Goal: Task Accomplishment & Management: Use online tool/utility

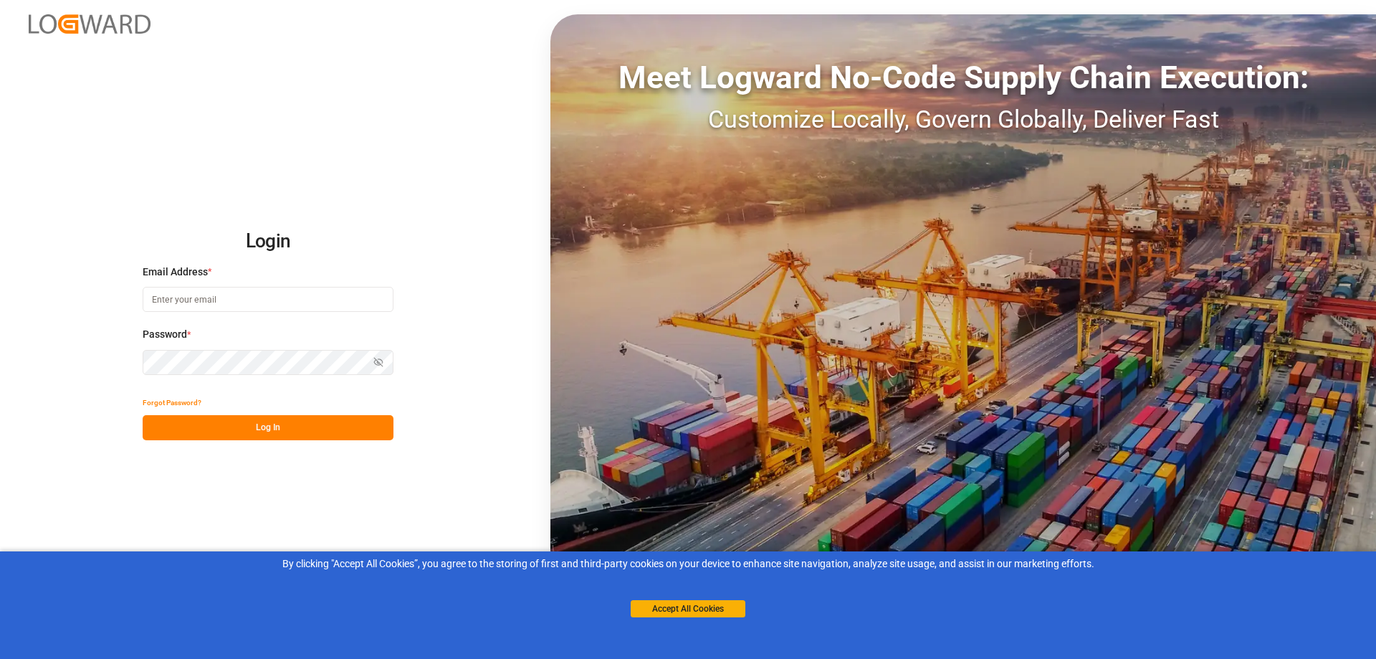
type input "[EMAIL_ADDRESS][DOMAIN_NAME]"
click at [241, 424] on button "Log In" at bounding box center [268, 427] width 251 height 25
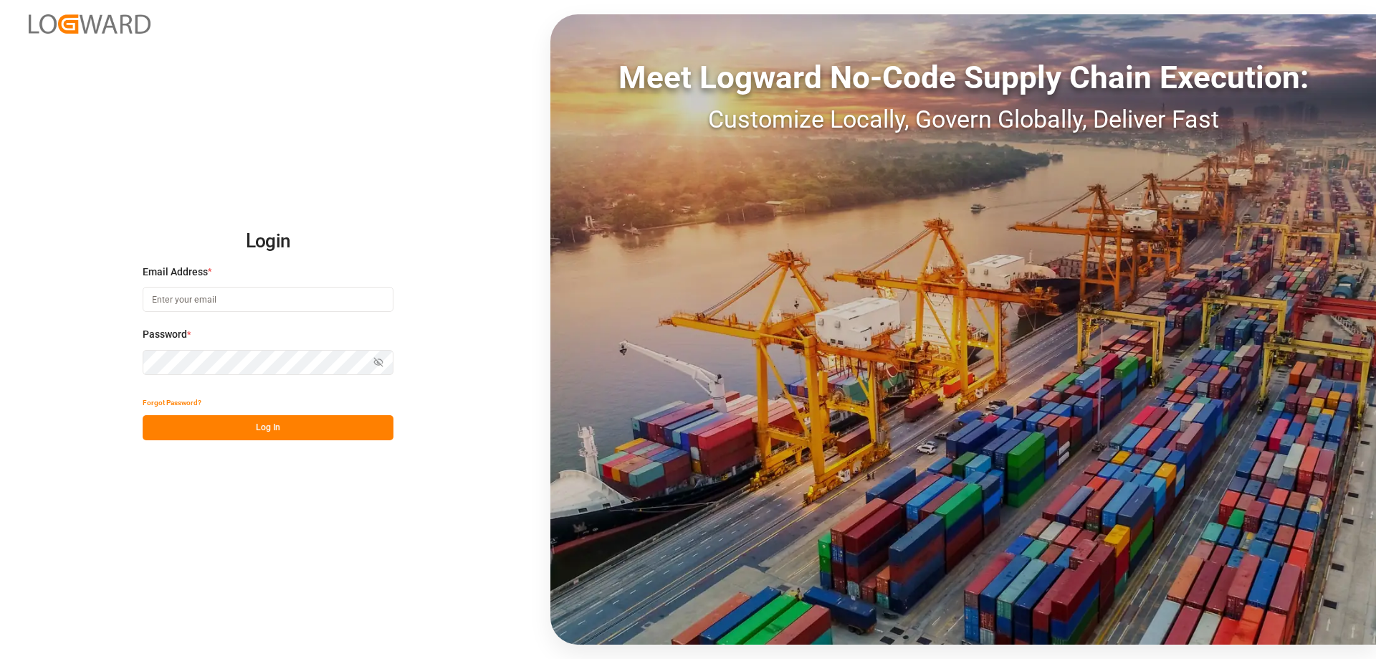
type input "[EMAIL_ADDRESS][DOMAIN_NAME]"
click at [236, 425] on button "Log In" at bounding box center [268, 427] width 251 height 25
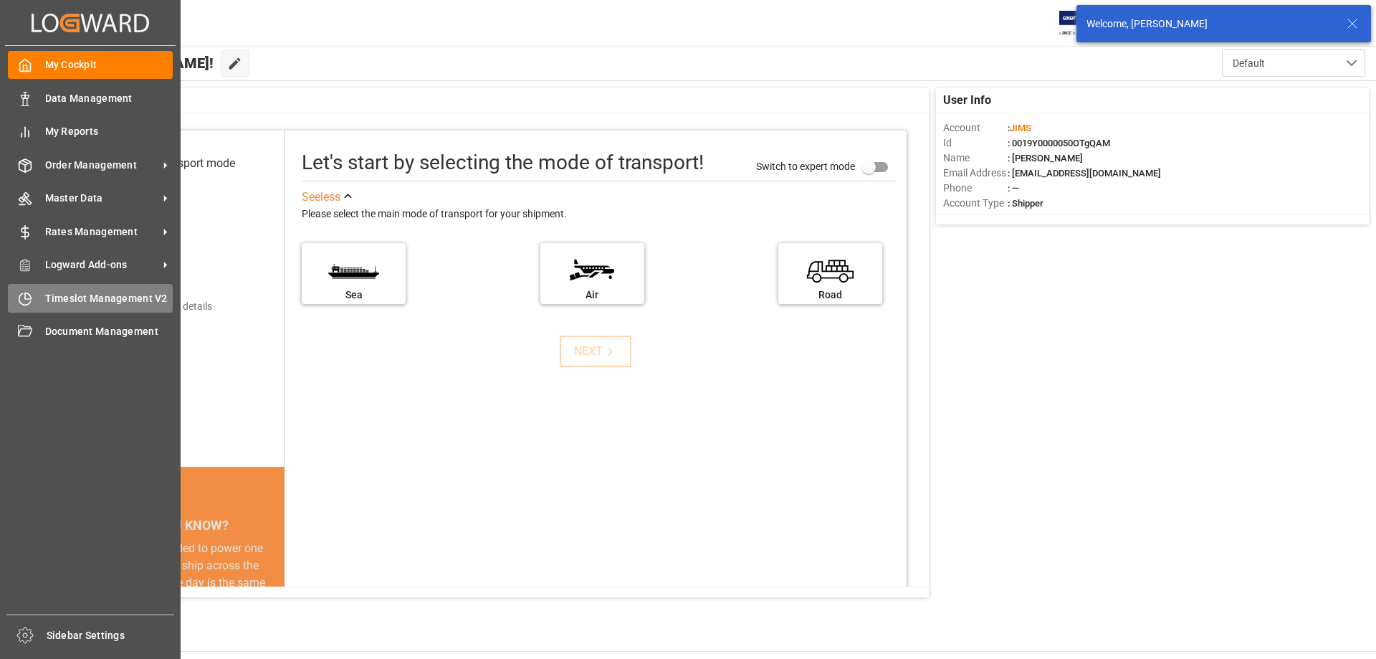
click at [88, 292] on span "Timeslot Management V2" at bounding box center [109, 298] width 128 height 15
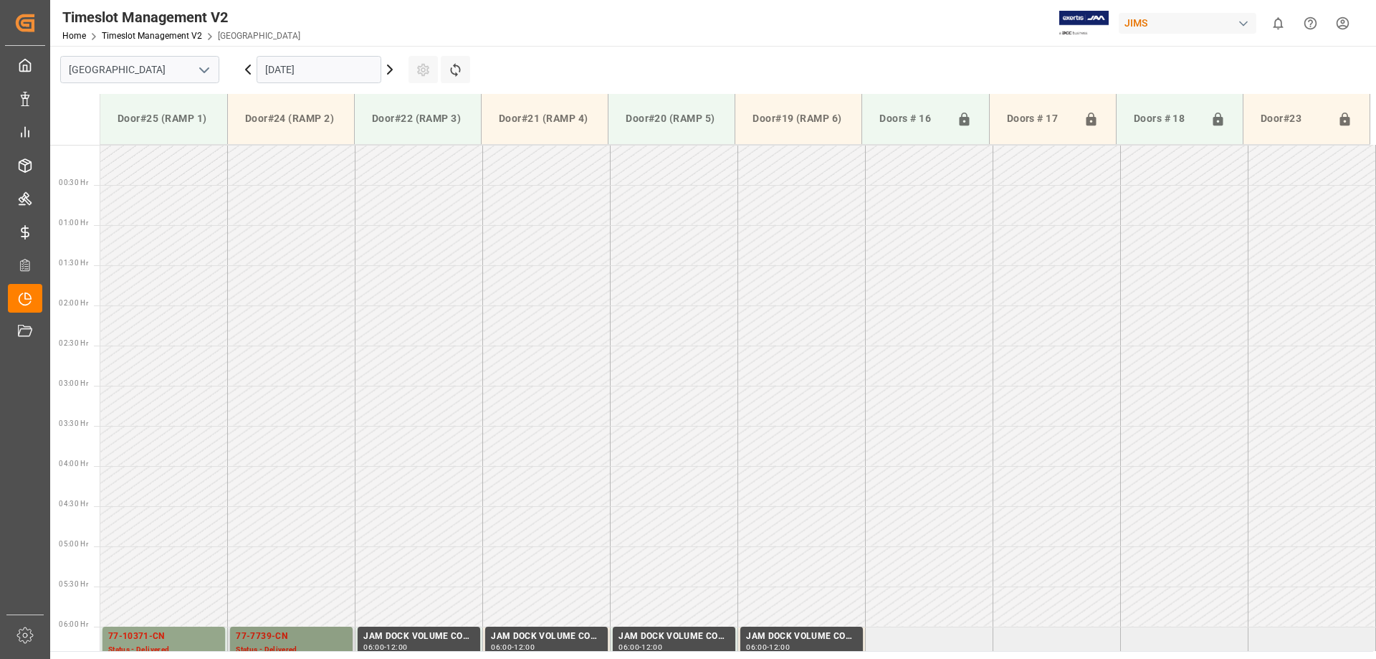
scroll to position [875, 0]
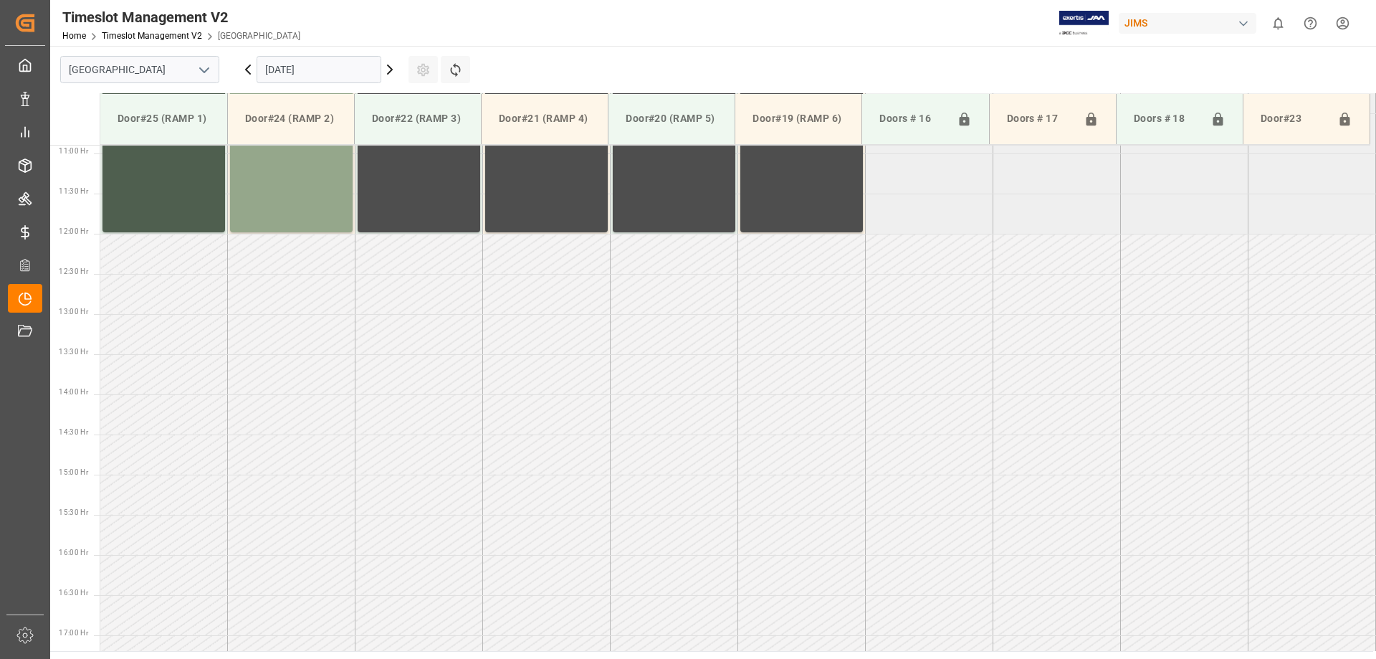
click at [315, 70] on input "07.10.2025" at bounding box center [319, 69] width 125 height 27
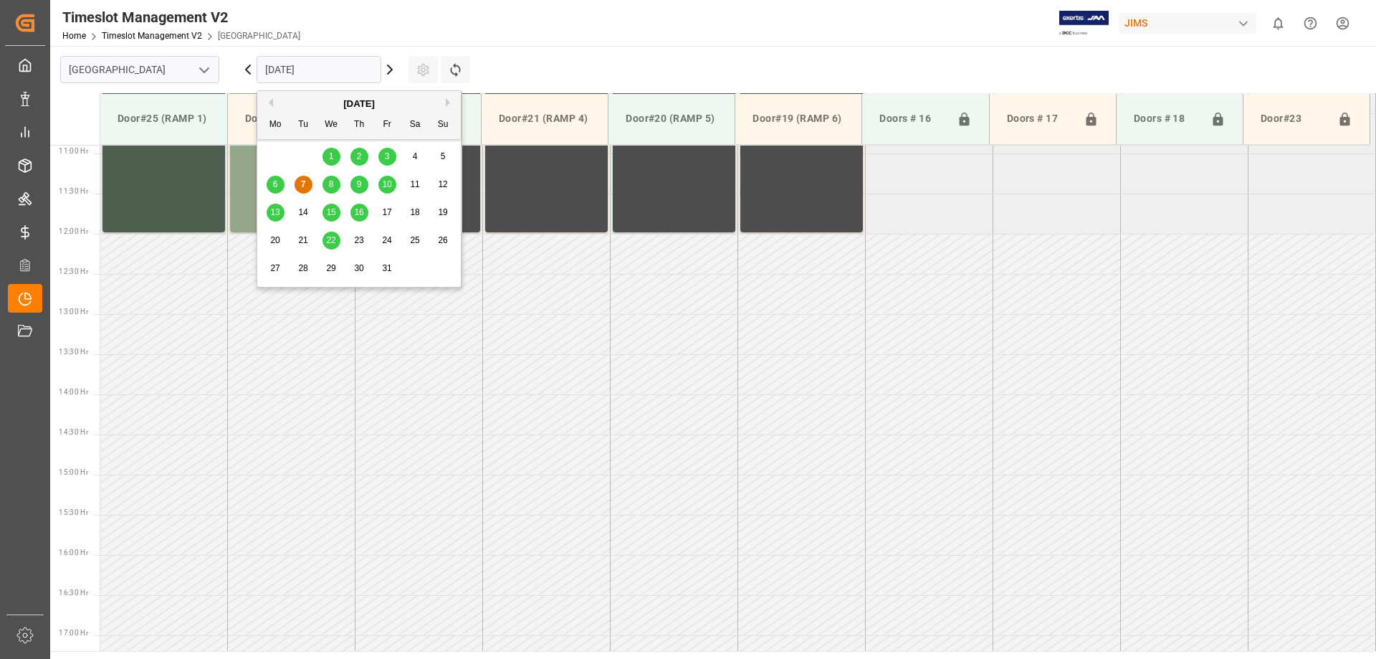
click at [332, 186] on span "8" at bounding box center [331, 184] width 5 height 10
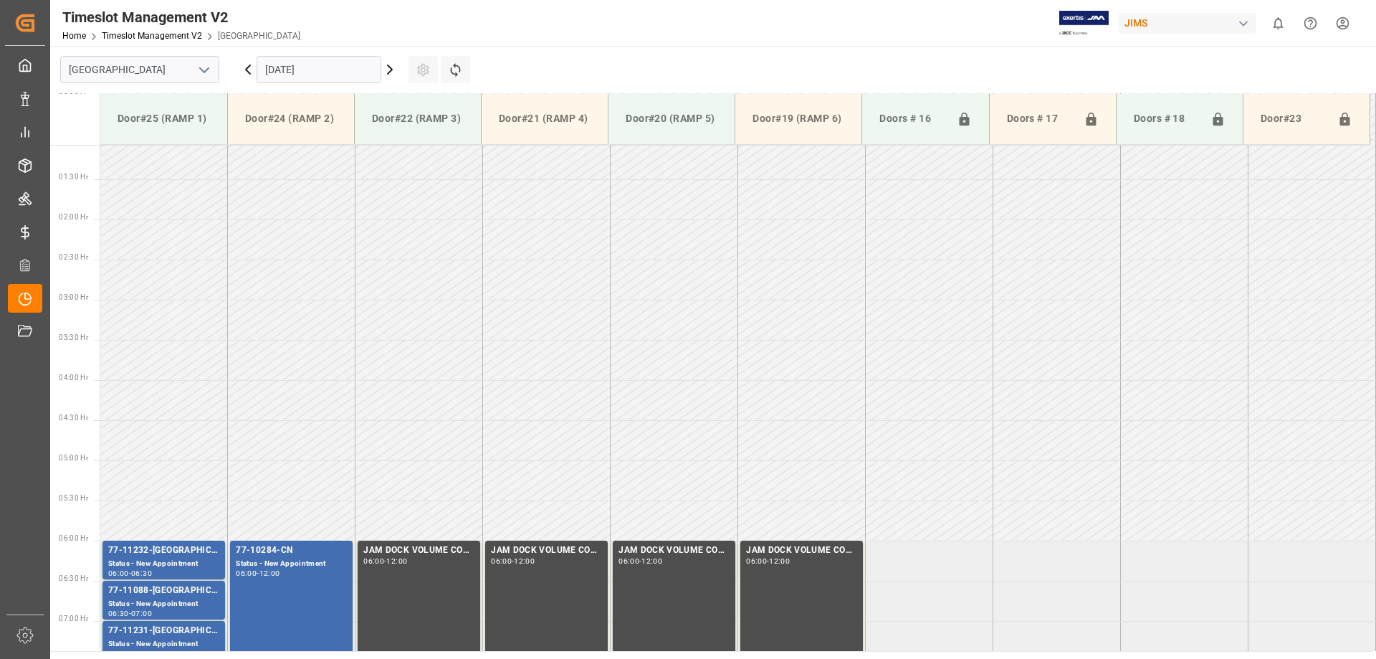
scroll to position [14, 0]
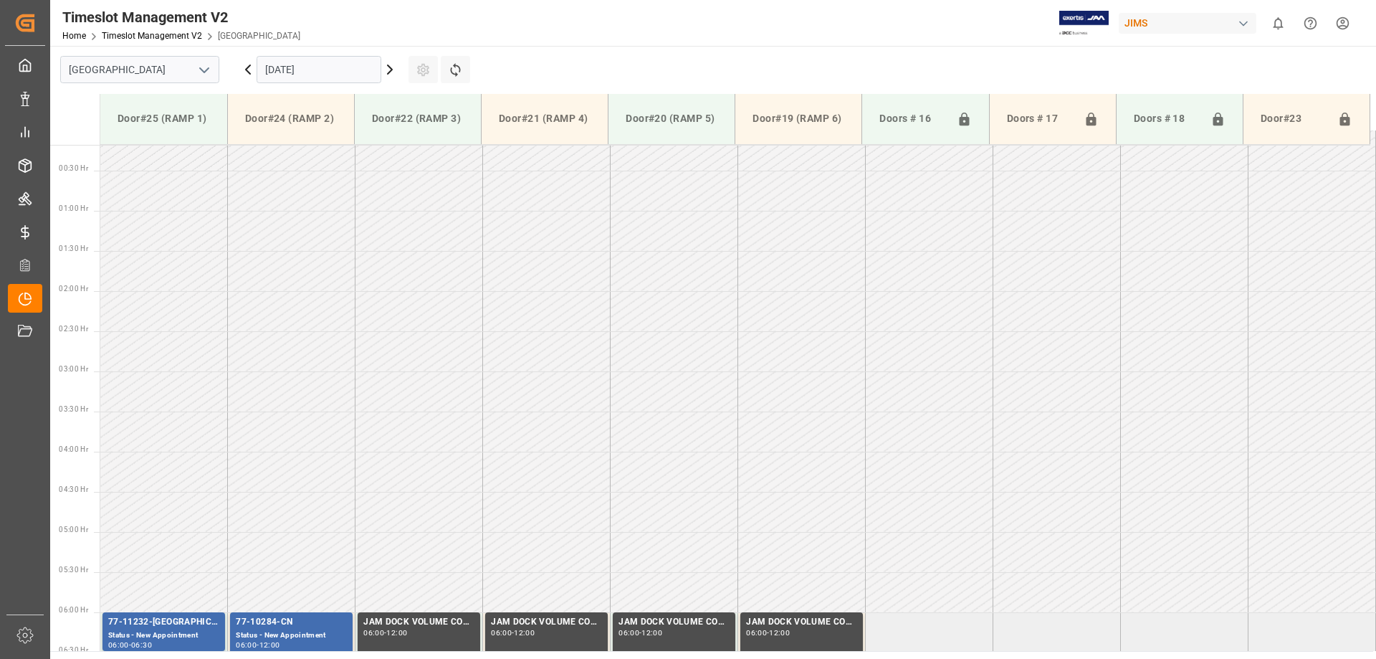
click at [326, 77] on input "08.10.2025" at bounding box center [319, 69] width 125 height 27
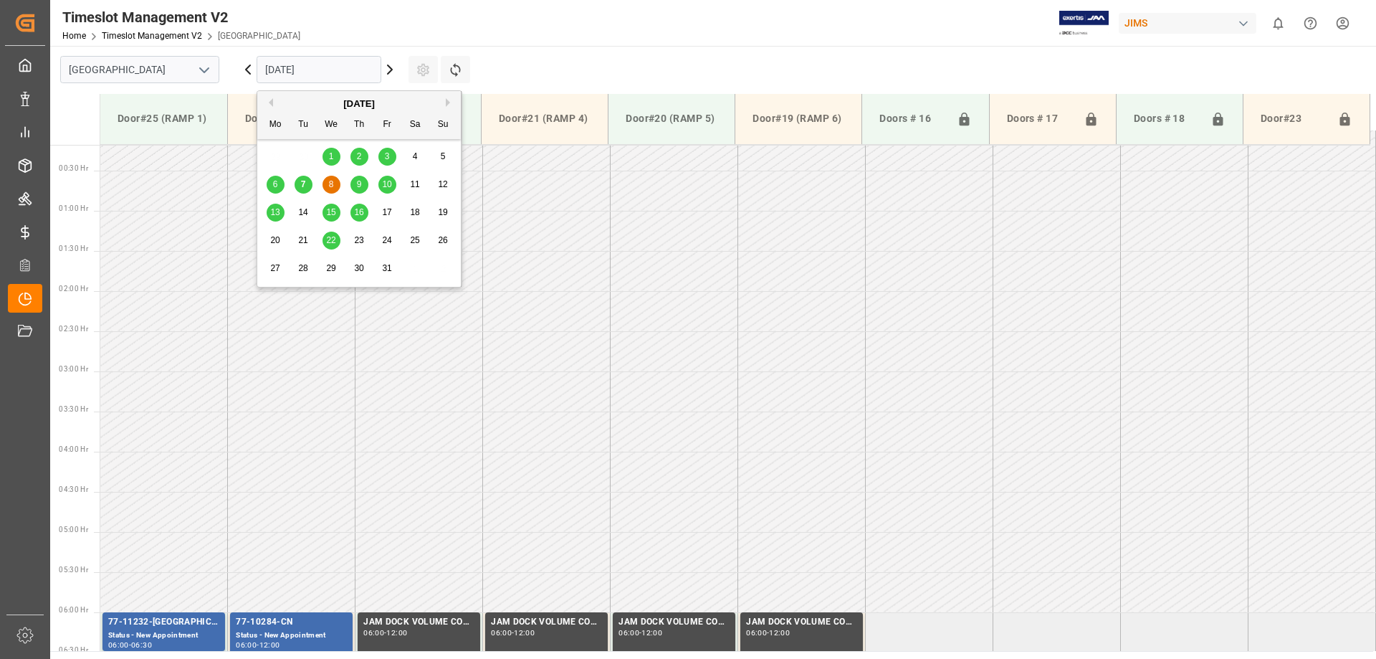
click at [359, 189] on span "9" at bounding box center [359, 184] width 5 height 10
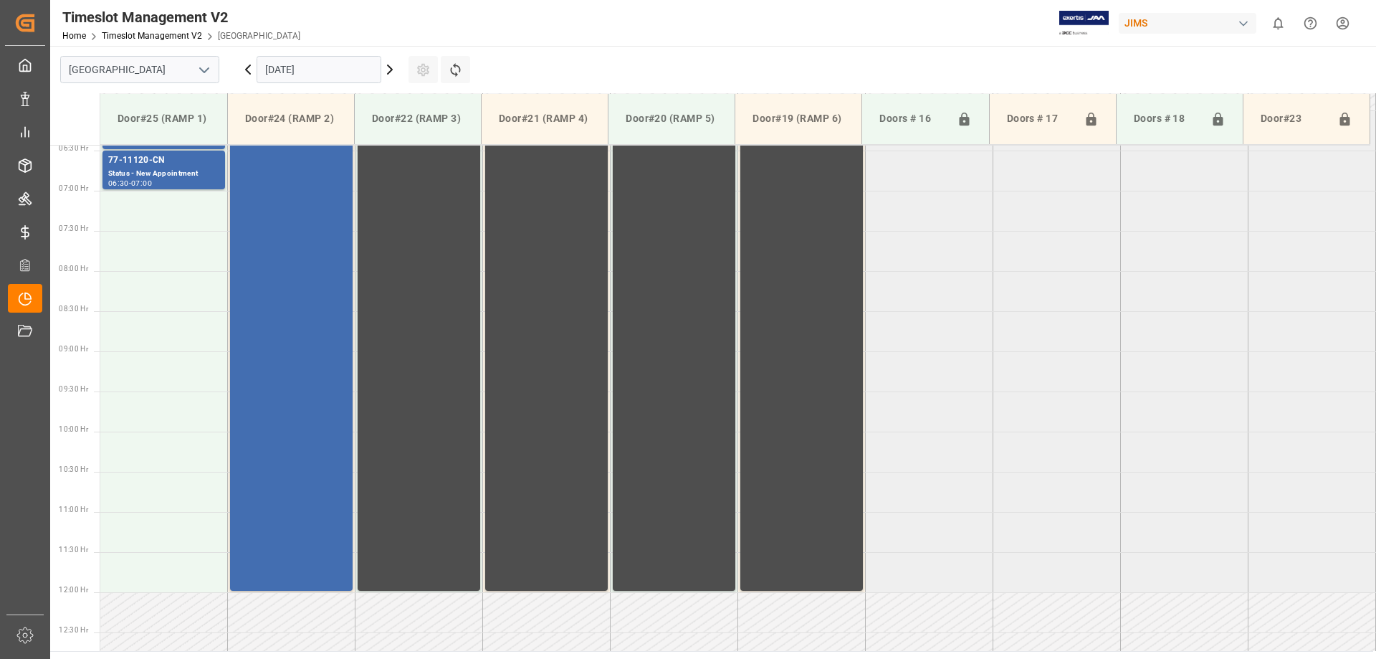
scroll to position [373, 0]
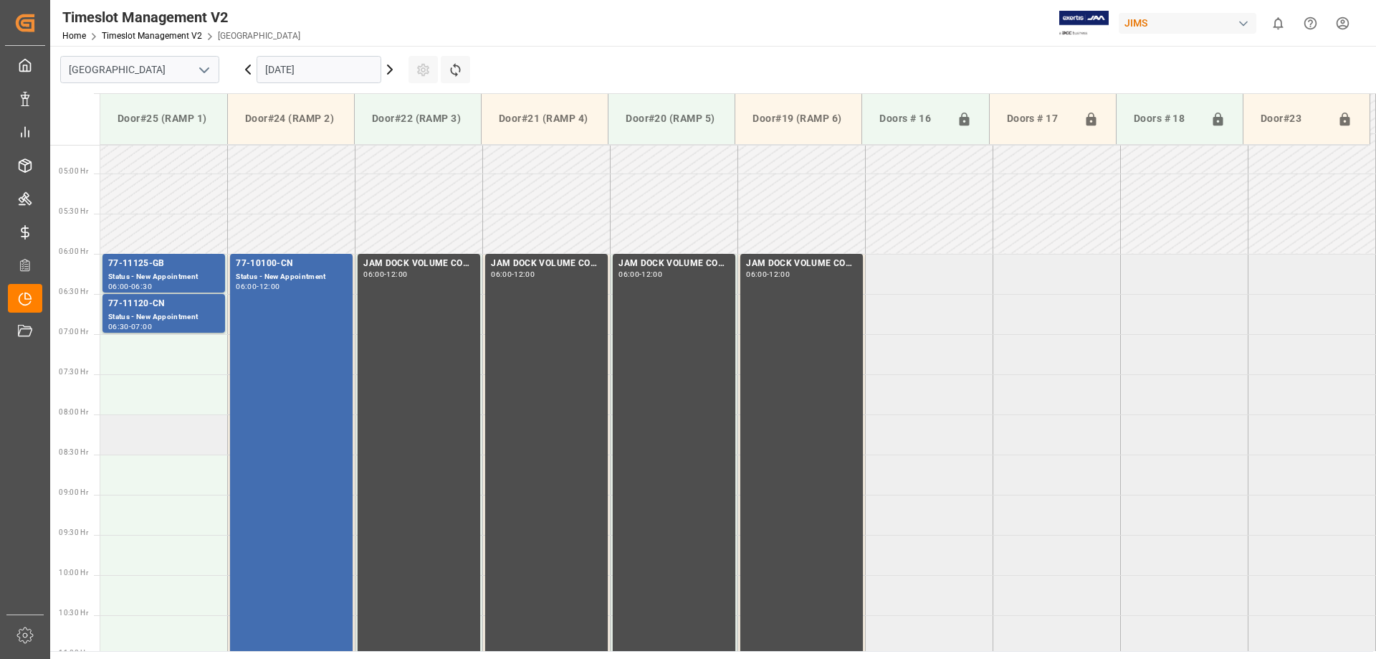
click at [124, 424] on td at bounding box center [164, 434] width 128 height 40
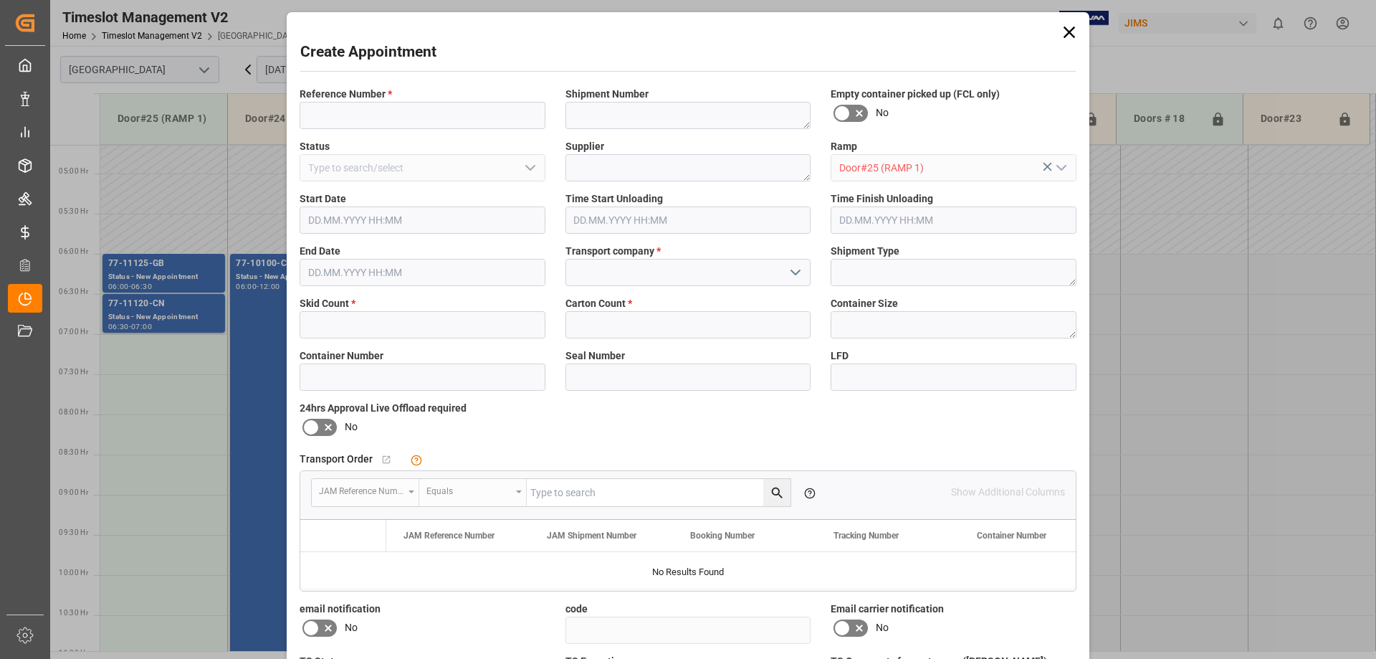
type input "09.10.2025 08:00"
type input "09.10.2025 08:30"
click at [326, 118] on input at bounding box center [423, 115] width 246 height 27
type input "C"
type input "77-11297-US"
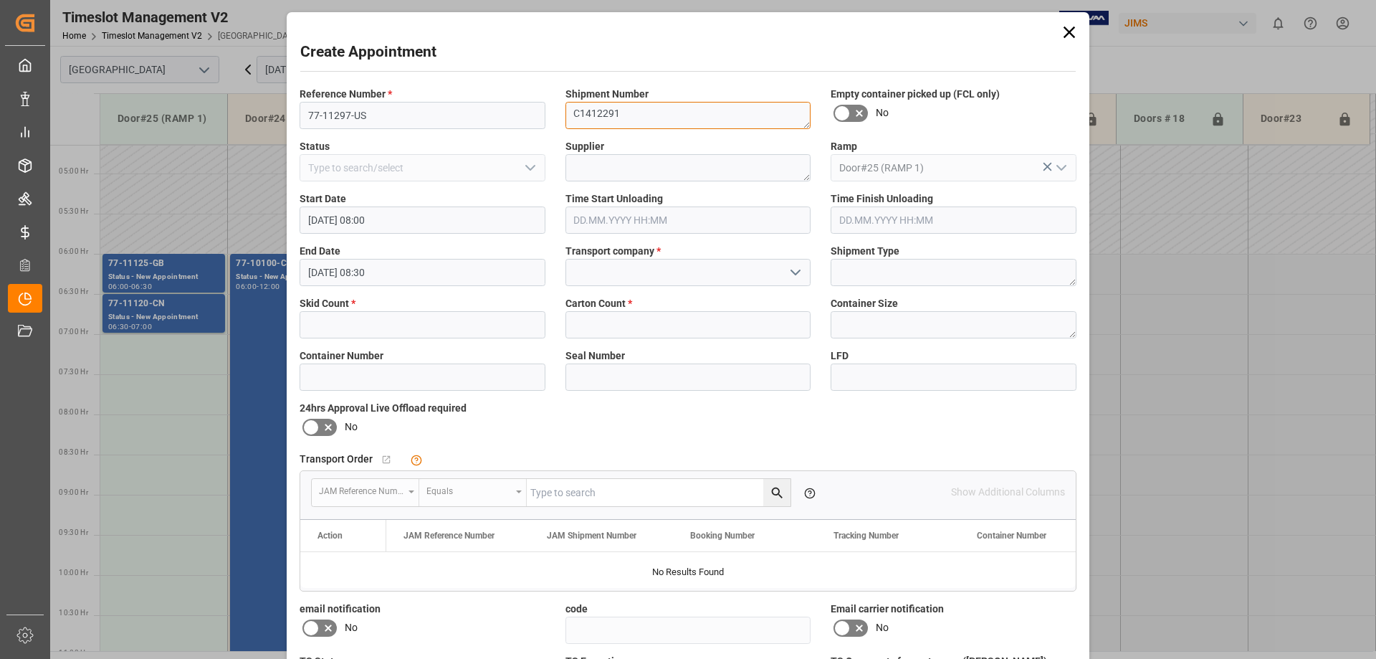
type textarea "C1412291"
click at [591, 170] on textarea at bounding box center [689, 167] width 246 height 27
type textarea "MATTER BRANDS USA"
click at [615, 279] on input at bounding box center [689, 272] width 246 height 27
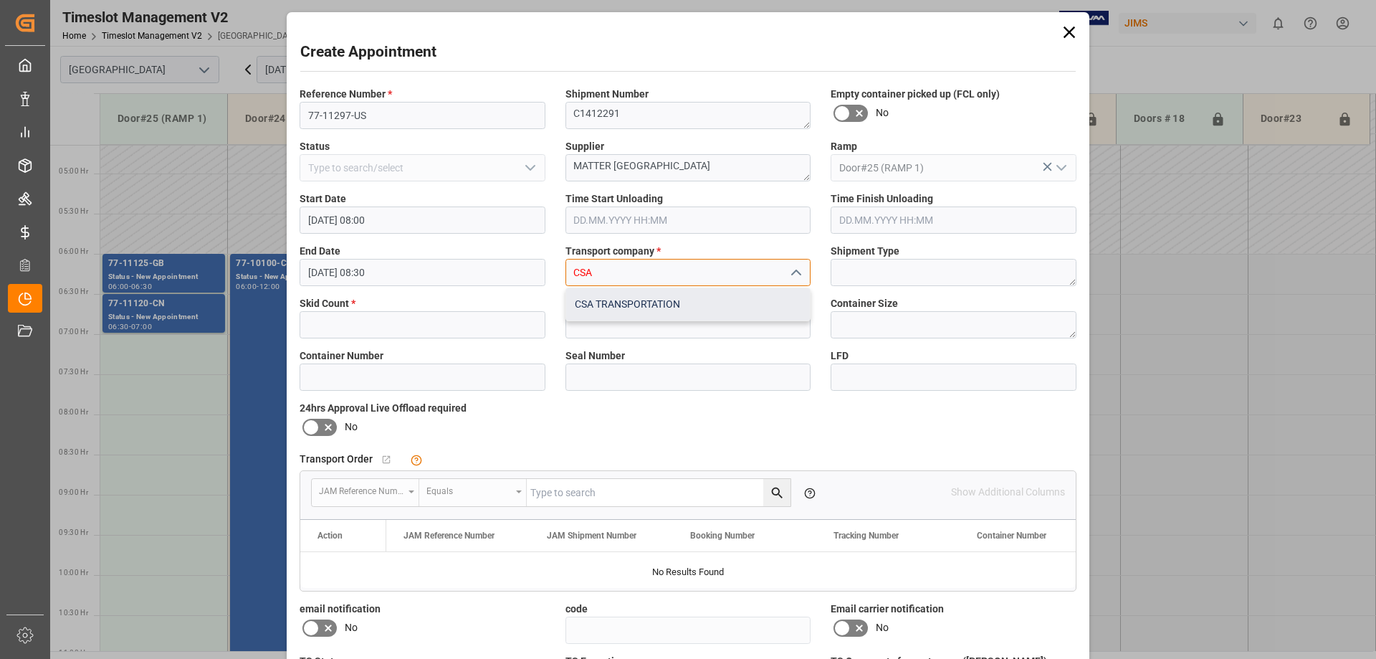
click at [611, 297] on div "CSA TRANSPORTATION" at bounding box center [688, 304] width 244 height 32
type input "CSA TRANSPORTATION"
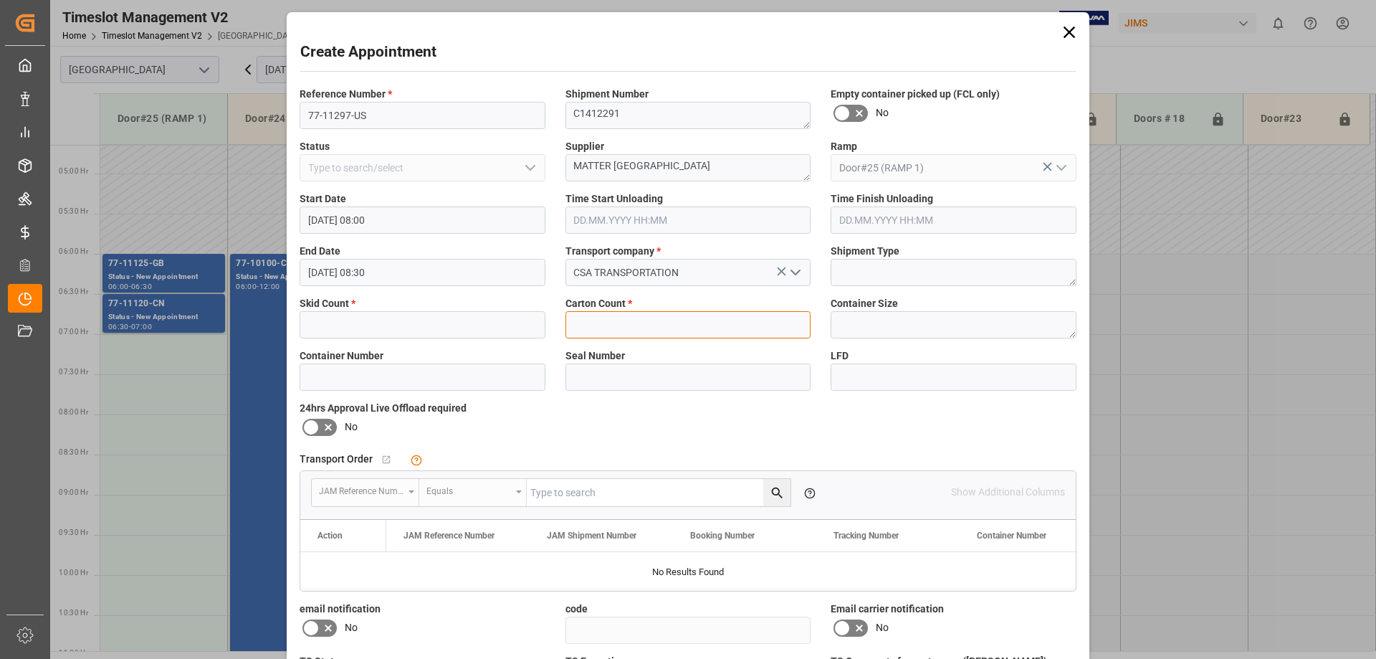
click at [606, 323] on input "text" at bounding box center [689, 324] width 246 height 27
type input "64"
click at [395, 334] on input "text" at bounding box center [423, 324] width 246 height 27
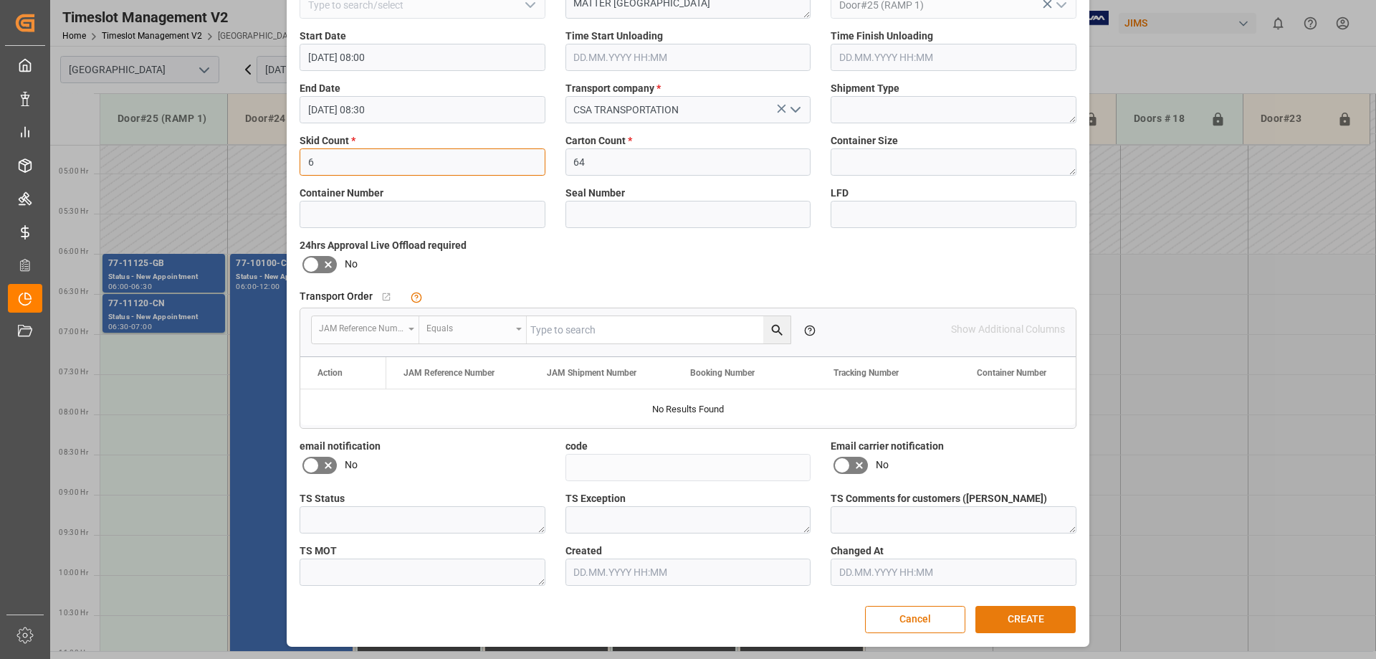
type input "6"
click at [1019, 619] on button "CREATE" at bounding box center [1026, 619] width 100 height 27
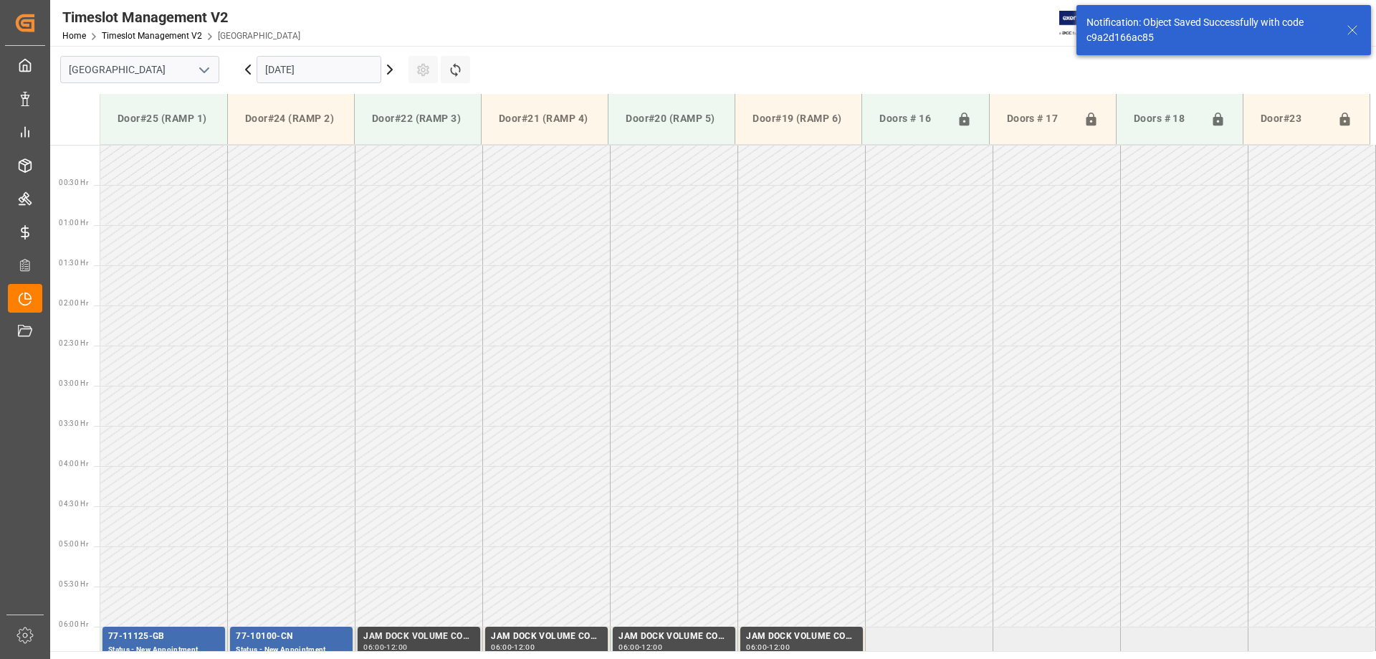
scroll to position [553, 0]
